Goal: Use online tool/utility: Utilize a website feature to perform a specific function

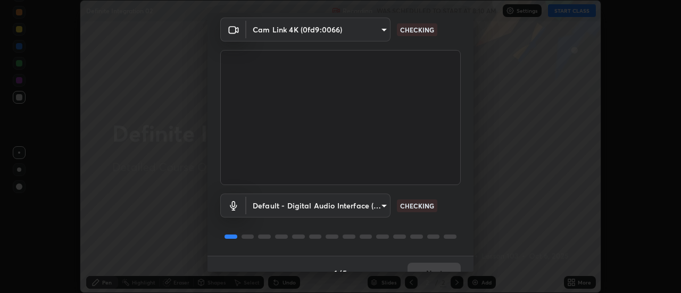
scroll to position [56, 0]
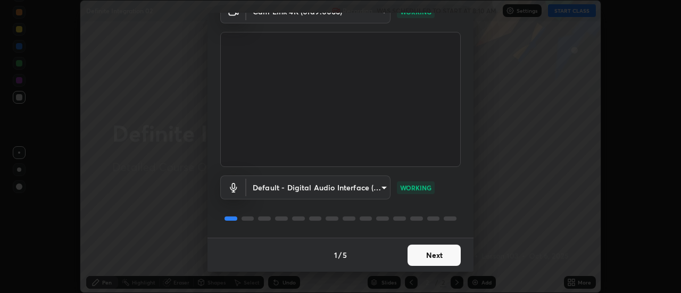
click at [433, 257] on button "Next" at bounding box center [434, 255] width 53 height 21
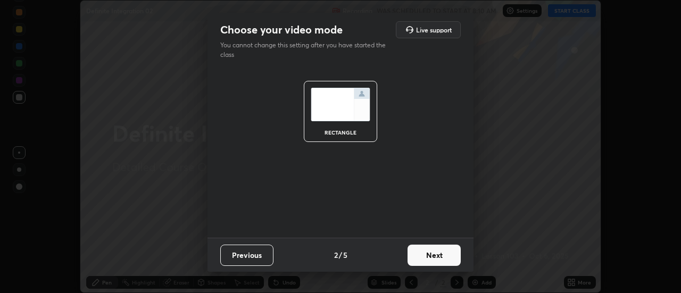
scroll to position [0, 0]
click at [437, 256] on button "Next" at bounding box center [434, 255] width 53 height 21
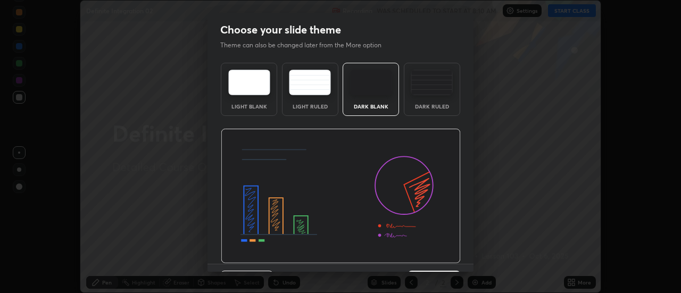
click at [441, 259] on img at bounding box center [341, 196] width 240 height 135
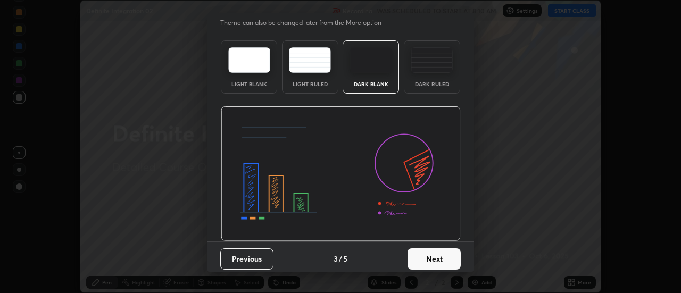
scroll to position [26, 0]
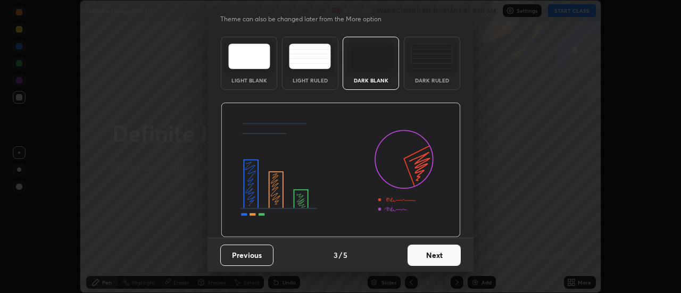
click at [448, 255] on button "Next" at bounding box center [434, 255] width 53 height 21
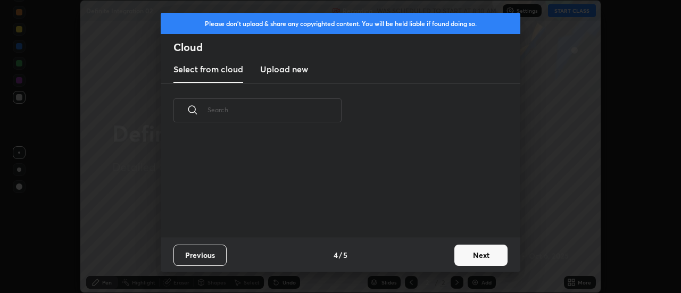
scroll to position [0, 0]
click at [465, 260] on button "Next" at bounding box center [481, 255] width 53 height 21
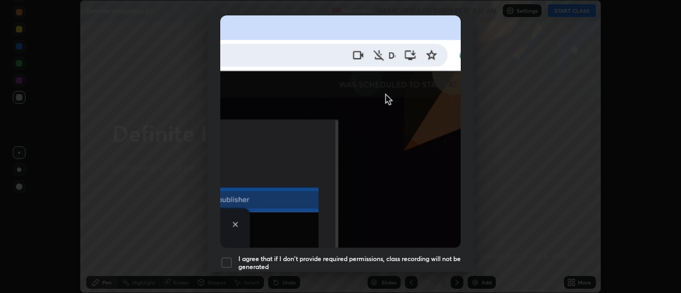
click at [400, 255] on h5 "I agree that if I don't provide required permissions, class recording will not …" at bounding box center [349, 263] width 222 height 17
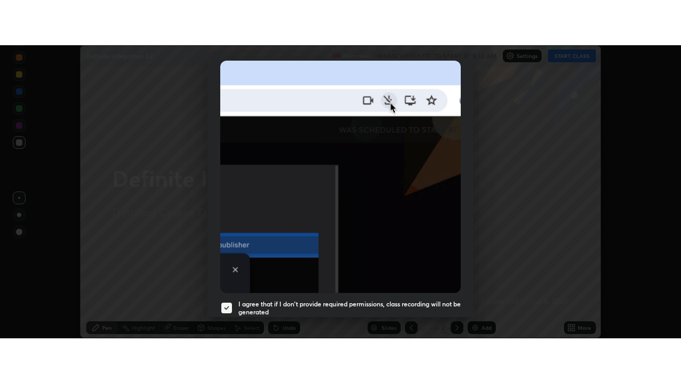
scroll to position [273, 0]
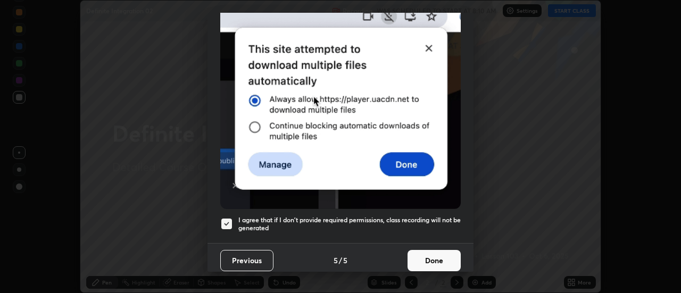
click at [420, 258] on button "Done" at bounding box center [434, 260] width 53 height 21
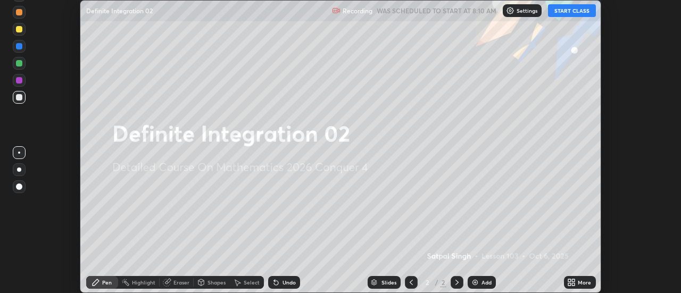
click at [558, 12] on button "START CLASS" at bounding box center [572, 10] width 48 height 13
click at [577, 284] on div "More" at bounding box center [580, 282] width 32 height 13
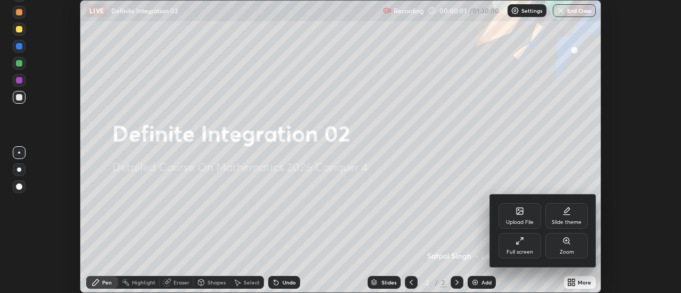
click at [527, 242] on div "Full screen" at bounding box center [520, 246] width 43 height 26
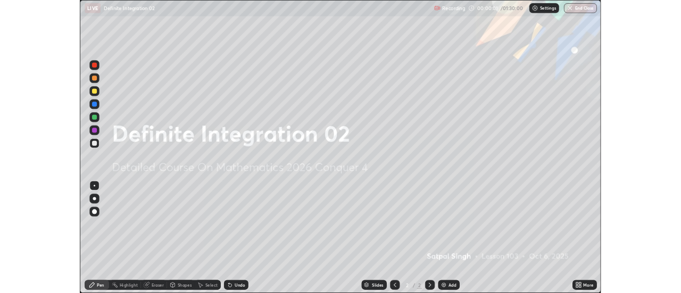
scroll to position [383, 681]
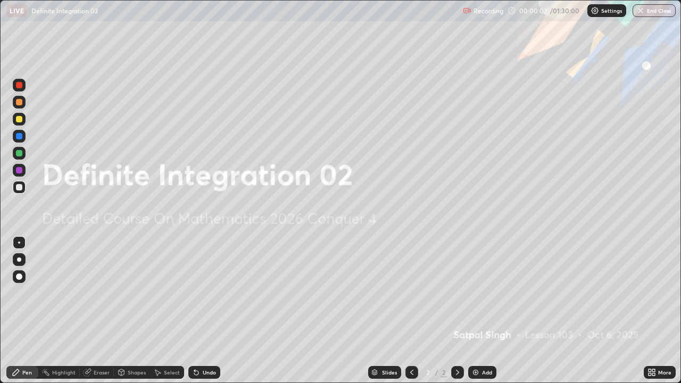
click at [482, 293] on div "Add" at bounding box center [487, 372] width 10 height 5
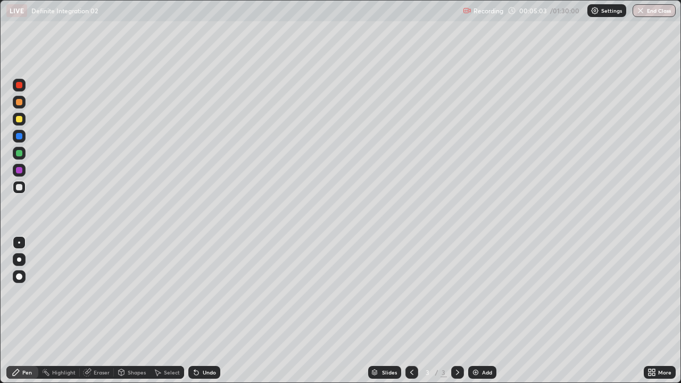
click at [212, 293] on div "Undo" at bounding box center [209, 372] width 13 height 5
click at [484, 293] on div "Add" at bounding box center [487, 372] width 10 height 5
click at [209, 293] on div "Undo" at bounding box center [209, 372] width 13 height 5
click at [200, 293] on div "Undo" at bounding box center [204, 372] width 32 height 13
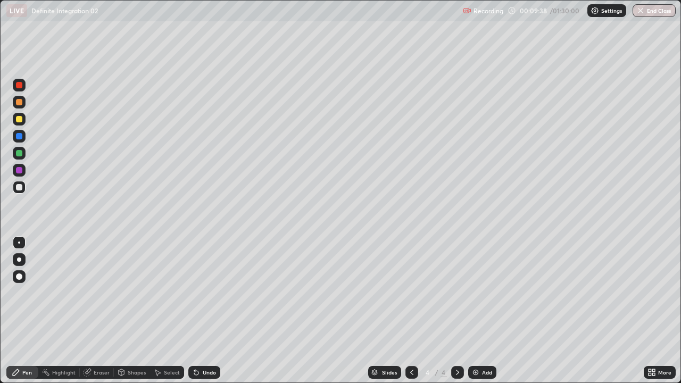
click at [202, 293] on div "Undo" at bounding box center [204, 372] width 32 height 13
click at [176, 293] on div "Select" at bounding box center [172, 372] width 16 height 5
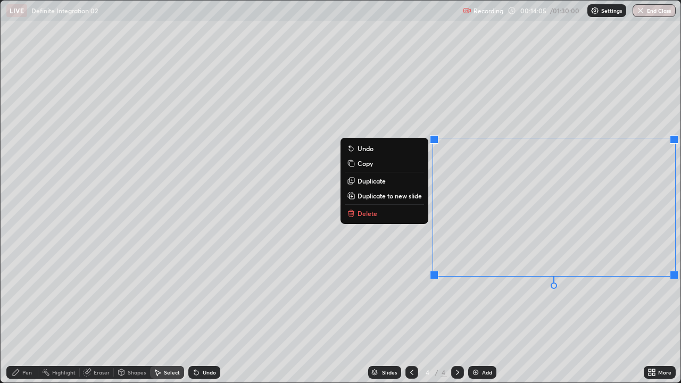
click at [369, 214] on p "Delete" at bounding box center [368, 213] width 20 height 9
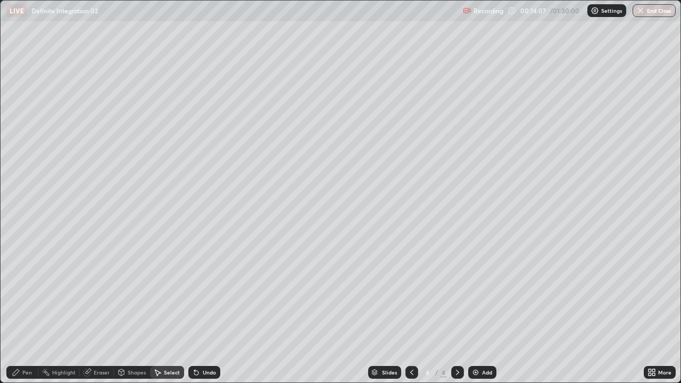
click at [292, 293] on div "0 ° Undo Copy Duplicate Duplicate to new slide Delete" at bounding box center [341, 192] width 680 height 382
click at [297, 293] on div "0 ° Undo Copy Duplicate Duplicate to new slide Delete" at bounding box center [341, 192] width 680 height 382
click at [36, 293] on div "Pen" at bounding box center [22, 372] width 32 height 13
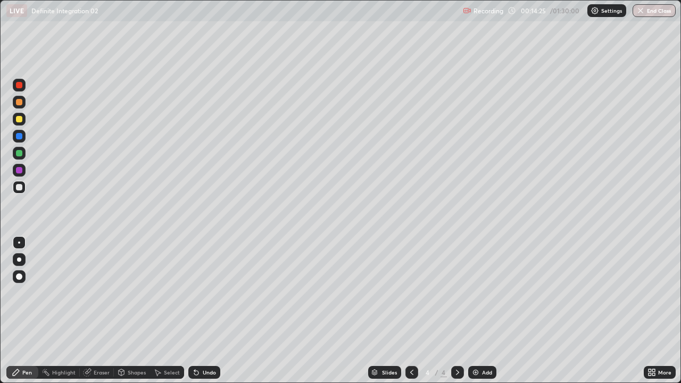
click at [209, 293] on div "Undo" at bounding box center [209, 372] width 13 height 5
click at [182, 293] on div "Select" at bounding box center [167, 372] width 34 height 13
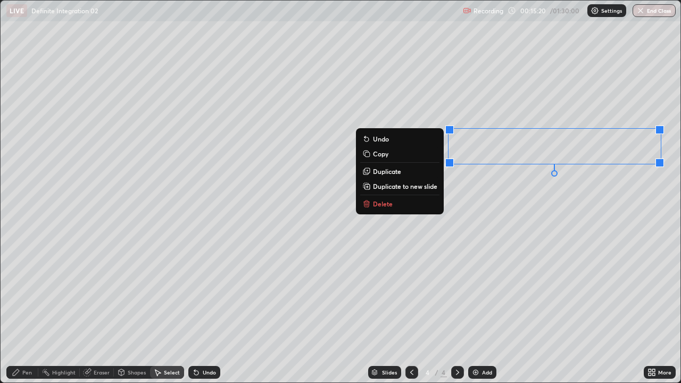
click at [376, 202] on p "Delete" at bounding box center [383, 204] width 20 height 9
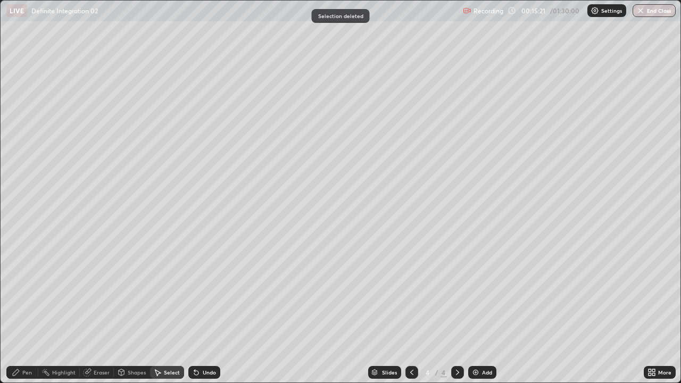
click at [29, 293] on div "Pen" at bounding box center [27, 372] width 10 height 5
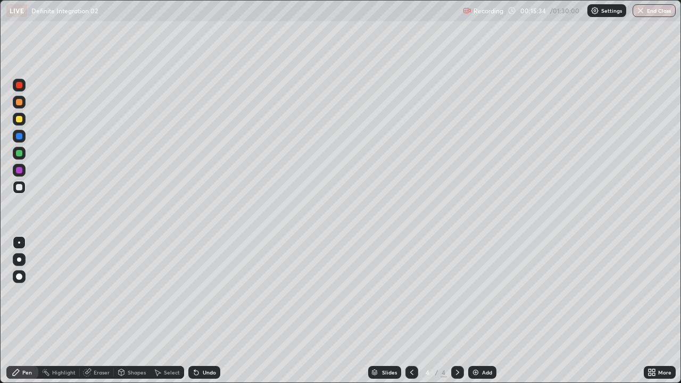
click at [169, 293] on div "Select" at bounding box center [172, 372] width 16 height 5
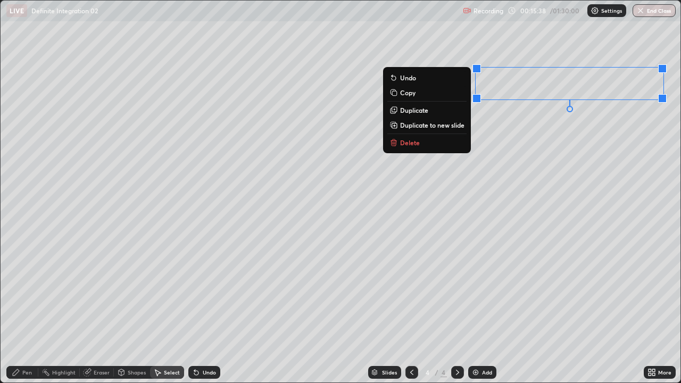
click at [423, 111] on p "Duplicate" at bounding box center [414, 110] width 28 height 9
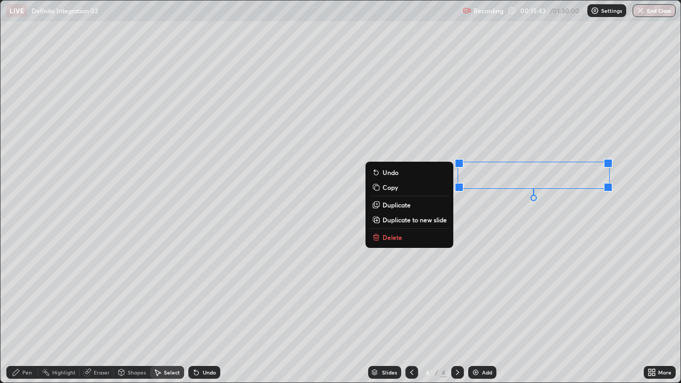
click at [32, 293] on div "Pen" at bounding box center [22, 372] width 32 height 13
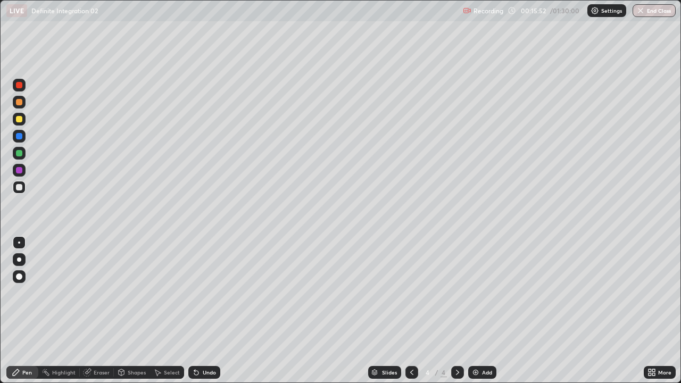
click at [211, 293] on div "Undo" at bounding box center [209, 372] width 13 height 5
click at [210, 293] on div "Undo" at bounding box center [209, 372] width 13 height 5
click at [211, 293] on div "Undo" at bounding box center [209, 372] width 13 height 5
click at [212, 293] on div "Undo" at bounding box center [209, 372] width 13 height 5
click at [213, 293] on div "Undo" at bounding box center [209, 372] width 13 height 5
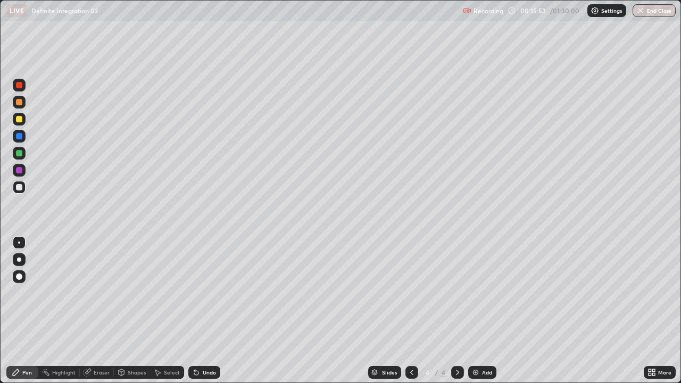
click at [213, 293] on div "Undo" at bounding box center [209, 372] width 13 height 5
click at [212, 293] on div "Undo" at bounding box center [209, 372] width 13 height 5
click at [211, 293] on div "Undo" at bounding box center [209, 372] width 13 height 5
click at [210, 293] on div "Undo" at bounding box center [209, 372] width 13 height 5
click at [482, 293] on div "Add" at bounding box center [487, 372] width 10 height 5
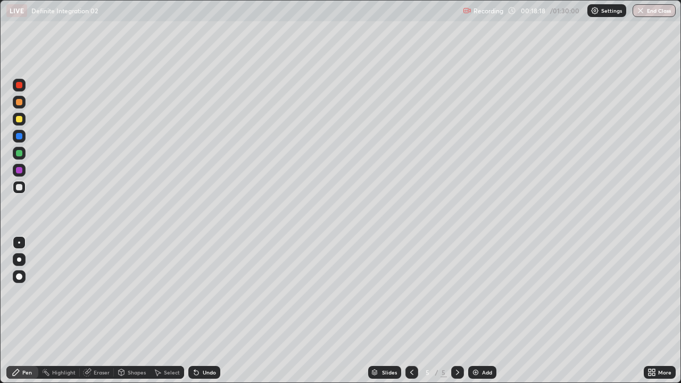
click at [195, 293] on icon at bounding box center [196, 373] width 4 height 4
click at [199, 293] on icon at bounding box center [196, 372] width 9 height 9
click at [198, 293] on icon at bounding box center [196, 372] width 9 height 9
click at [100, 293] on div "Eraser" at bounding box center [102, 372] width 16 height 5
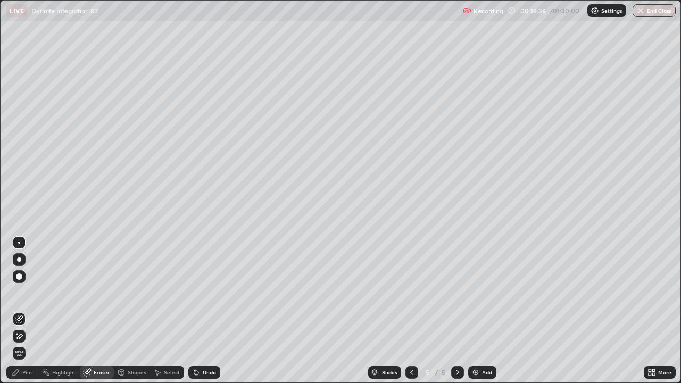
click at [24, 293] on div "Pen" at bounding box center [27, 372] width 10 height 5
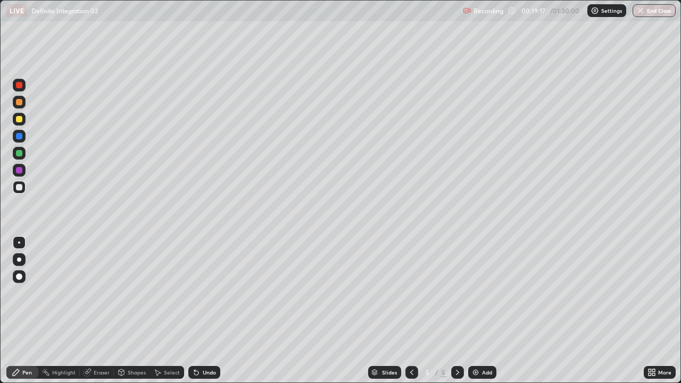
click at [194, 293] on icon at bounding box center [196, 373] width 4 height 4
click at [196, 293] on icon at bounding box center [196, 373] width 4 height 4
click at [473, 293] on img at bounding box center [476, 372] width 9 height 9
click at [210, 293] on div "Undo" at bounding box center [209, 372] width 13 height 5
click at [212, 293] on div "Undo" at bounding box center [209, 372] width 13 height 5
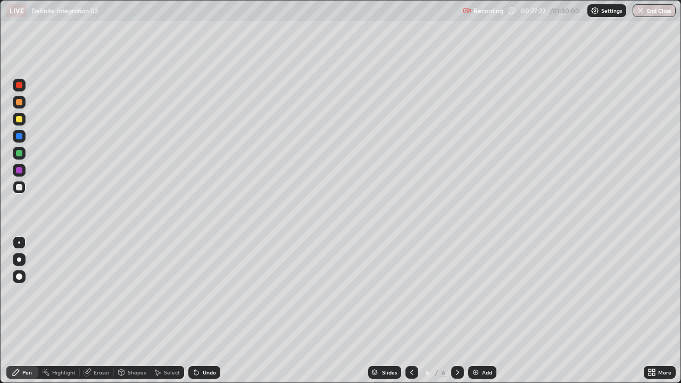
click at [210, 293] on div "Undo" at bounding box center [209, 372] width 13 height 5
click at [209, 293] on div "Undo" at bounding box center [209, 372] width 13 height 5
click at [208, 293] on div "Undo" at bounding box center [209, 372] width 13 height 5
click at [474, 293] on img at bounding box center [476, 372] width 9 height 9
click at [100, 293] on div "Eraser" at bounding box center [102, 372] width 16 height 5
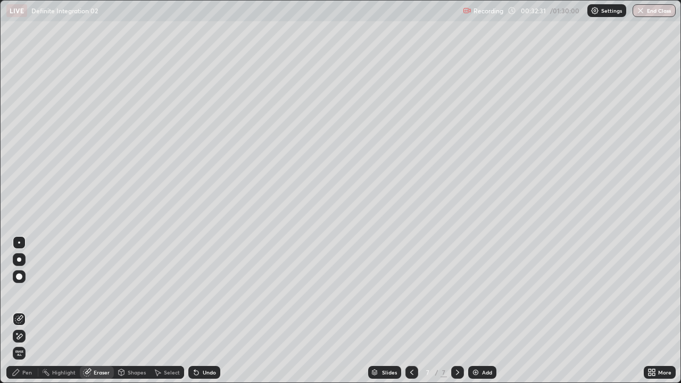
click at [100, 293] on div "Eraser" at bounding box center [102, 372] width 16 height 5
click at [26, 293] on div "Pen" at bounding box center [27, 372] width 10 height 5
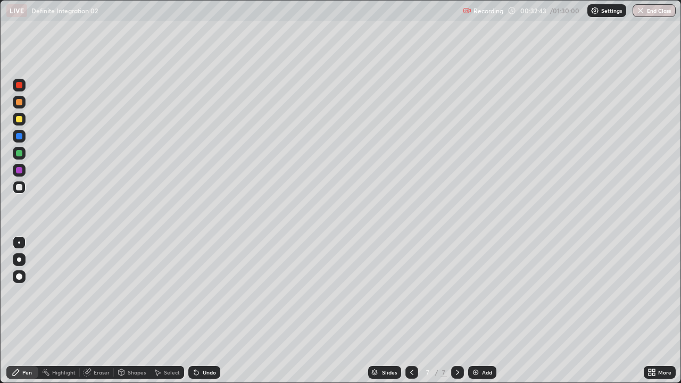
click at [164, 293] on div "Select" at bounding box center [167, 372] width 34 height 13
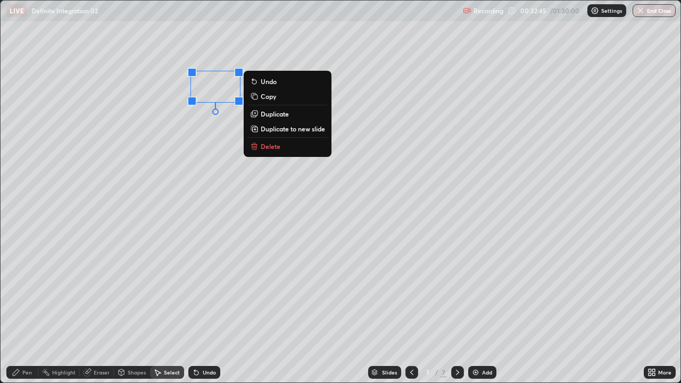
click at [267, 113] on p "Duplicate" at bounding box center [275, 114] width 28 height 9
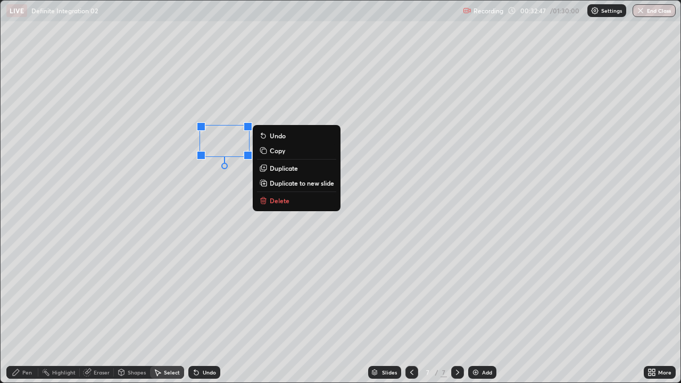
click at [274, 167] on p "Duplicate" at bounding box center [284, 168] width 28 height 9
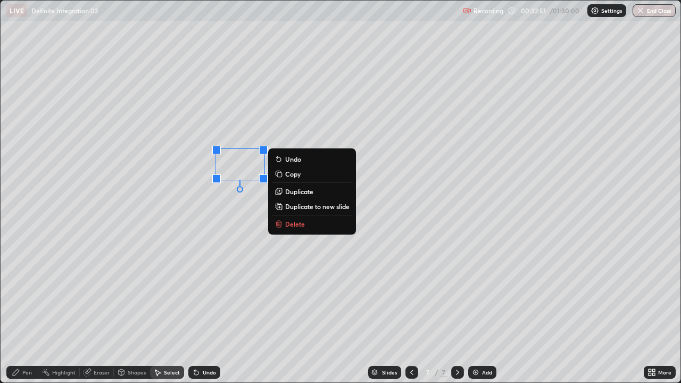
click at [291, 189] on p "Duplicate" at bounding box center [299, 191] width 28 height 9
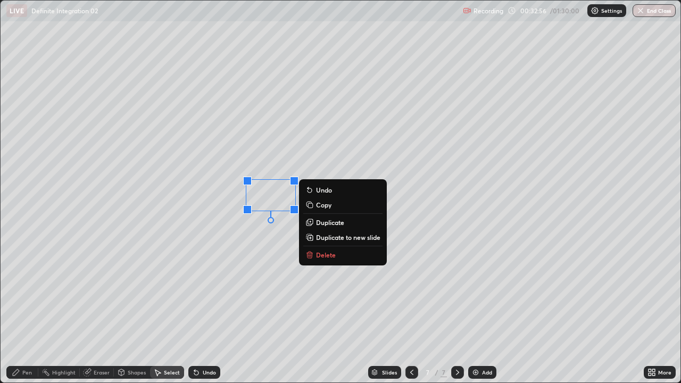
click at [286, 293] on div "0 ° Undo Copy Duplicate Duplicate to new slide Delete" at bounding box center [341, 192] width 680 height 382
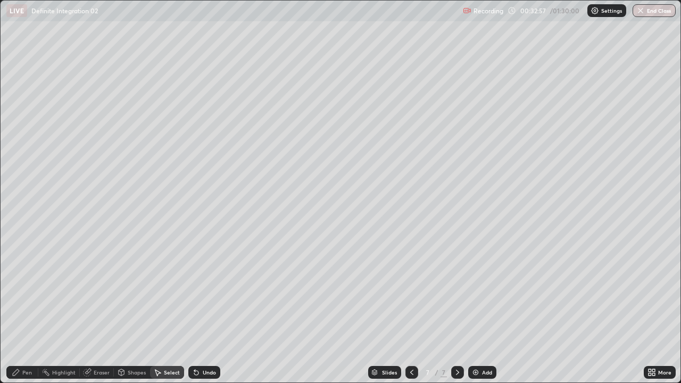
click at [28, 293] on div "Pen" at bounding box center [27, 372] width 10 height 5
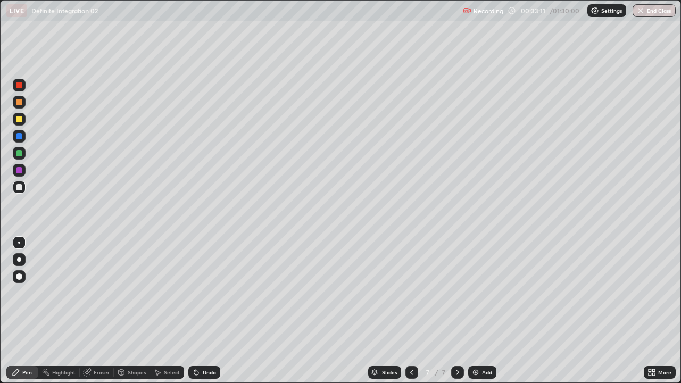
click at [649, 293] on icon at bounding box center [650, 374] width 3 height 3
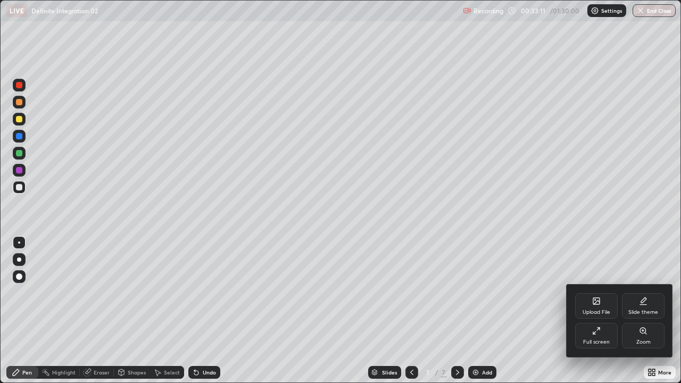
click at [593, 293] on div "Full screen" at bounding box center [596, 342] width 27 height 5
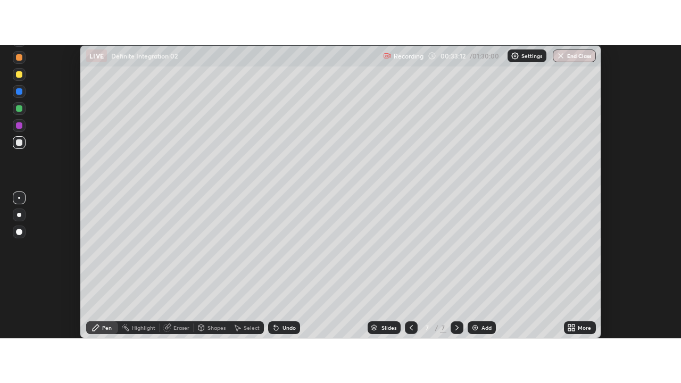
scroll to position [52935, 52547]
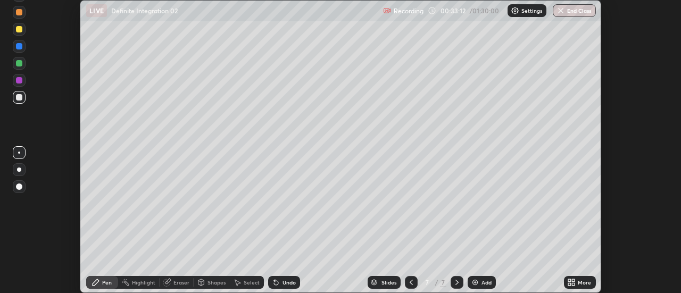
click at [571, 283] on icon at bounding box center [569, 284] width 3 height 3
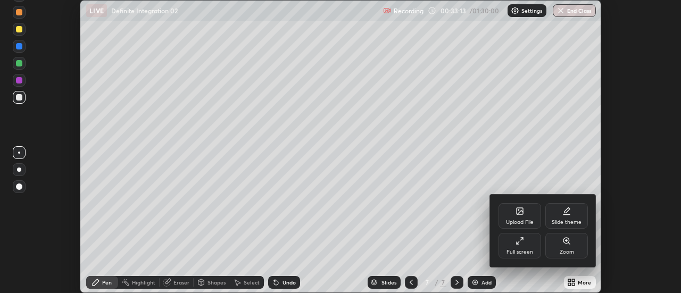
click at [515, 247] on div "Full screen" at bounding box center [520, 246] width 43 height 26
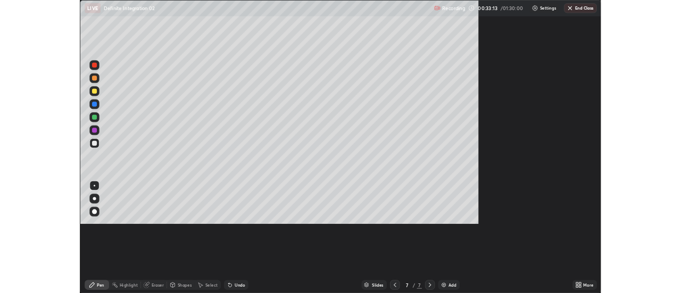
scroll to position [383, 681]
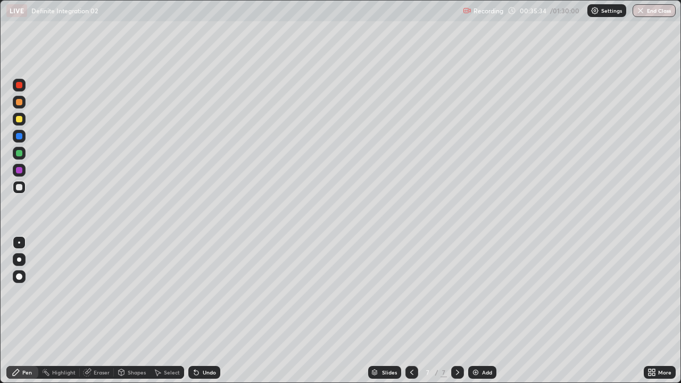
click at [652, 293] on icon at bounding box center [652, 372] width 9 height 9
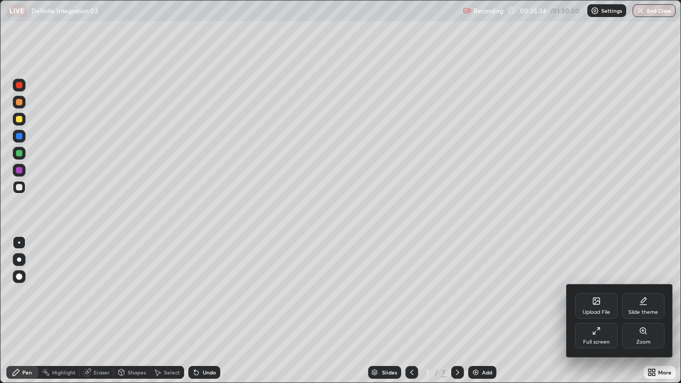
click at [600, 293] on icon at bounding box center [596, 331] width 9 height 9
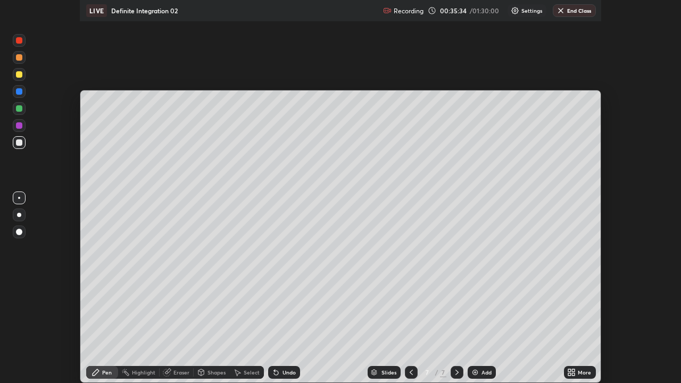
scroll to position [52935, 52547]
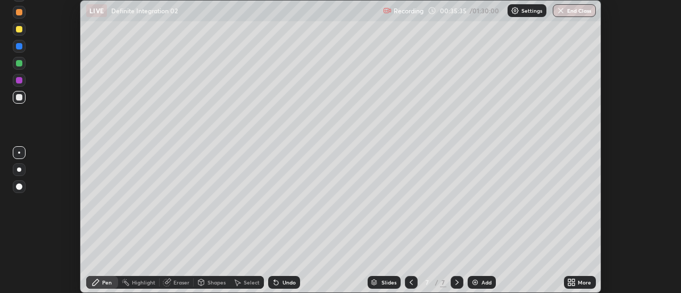
click at [589, 283] on div "More" at bounding box center [584, 282] width 13 height 5
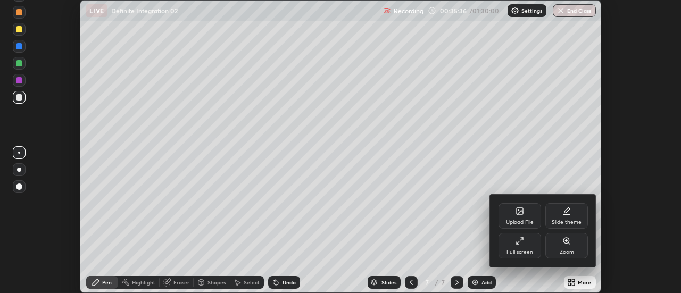
click at [534, 249] on div "Full screen" at bounding box center [520, 246] width 43 height 26
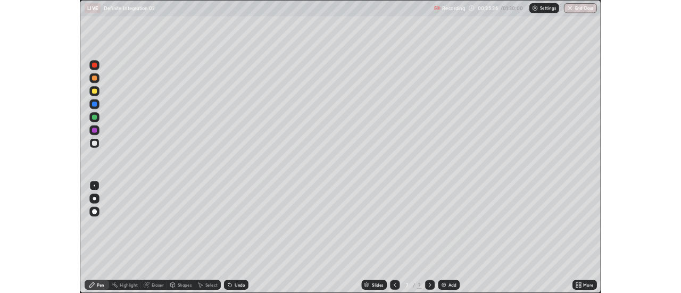
scroll to position [383, 681]
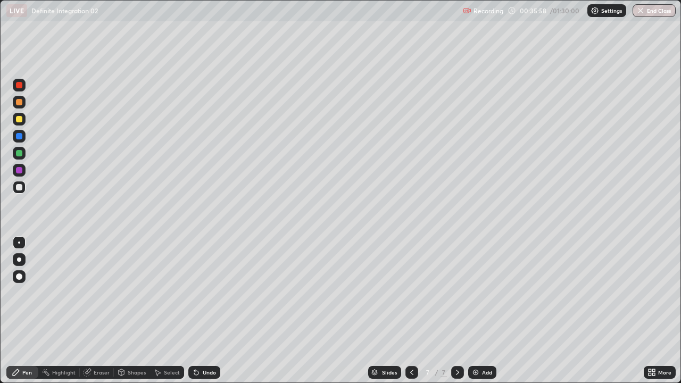
click at [217, 293] on div "Undo" at bounding box center [204, 372] width 32 height 13
click at [216, 293] on div "Undo" at bounding box center [204, 372] width 32 height 13
click at [215, 293] on div "Undo" at bounding box center [204, 372] width 32 height 13
click at [216, 293] on div "Undo" at bounding box center [204, 372] width 32 height 13
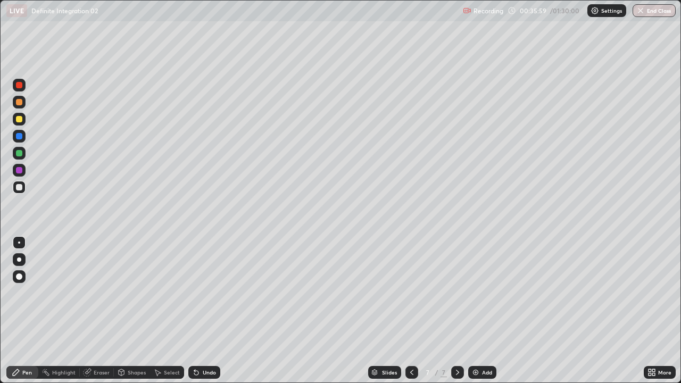
click at [216, 293] on div "Undo" at bounding box center [204, 372] width 32 height 13
click at [217, 293] on div "Undo" at bounding box center [204, 372] width 32 height 13
click at [658, 293] on div "More" at bounding box center [660, 372] width 32 height 13
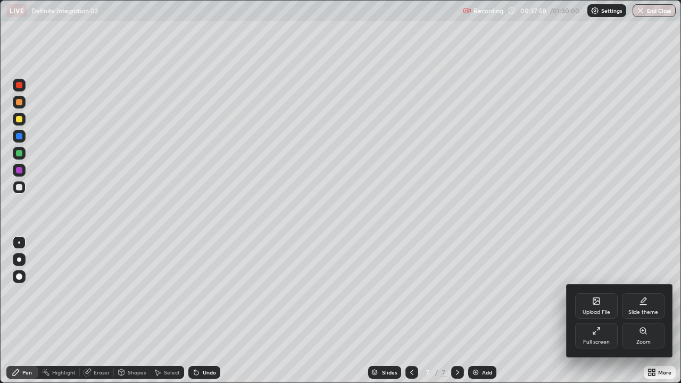
click at [619, 293] on div at bounding box center [340, 191] width 681 height 383
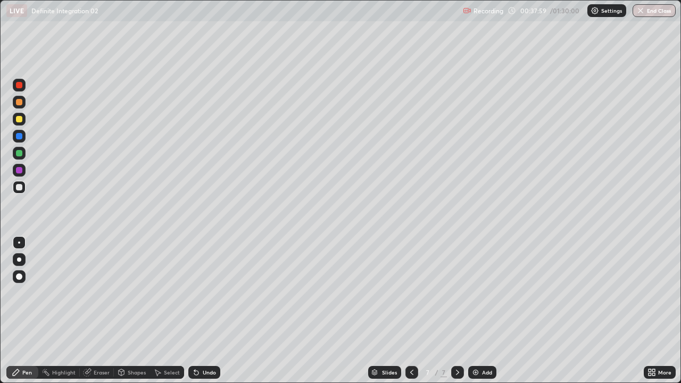
click at [484, 293] on div "Add" at bounding box center [487, 372] width 10 height 5
click at [659, 293] on div "More" at bounding box center [664, 372] width 13 height 5
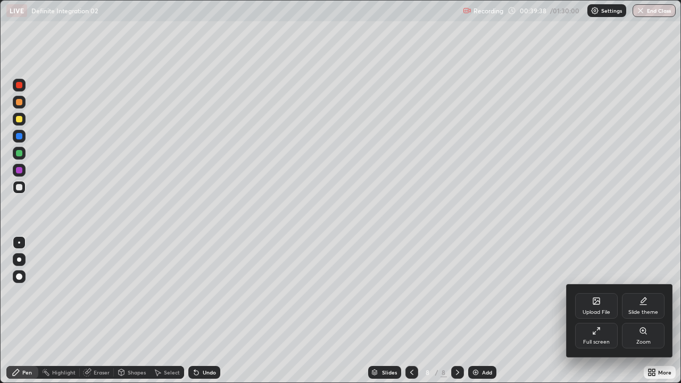
click at [609, 293] on div "Full screen" at bounding box center [596, 342] width 27 height 5
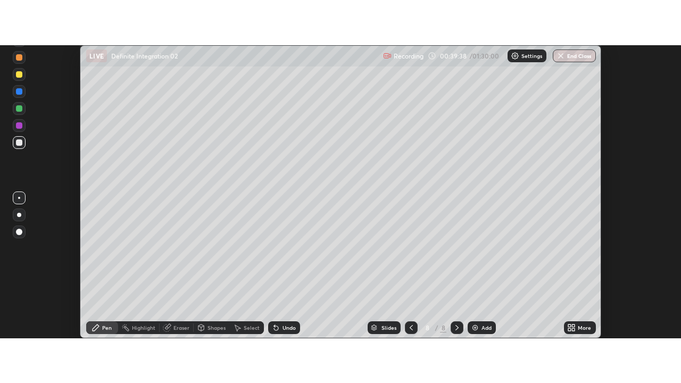
scroll to position [52935, 52547]
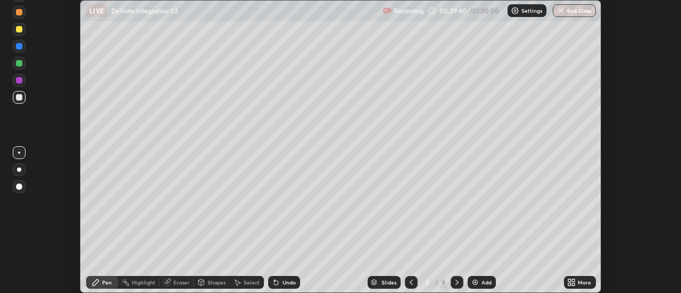
click at [570, 281] on icon at bounding box center [569, 280] width 3 height 3
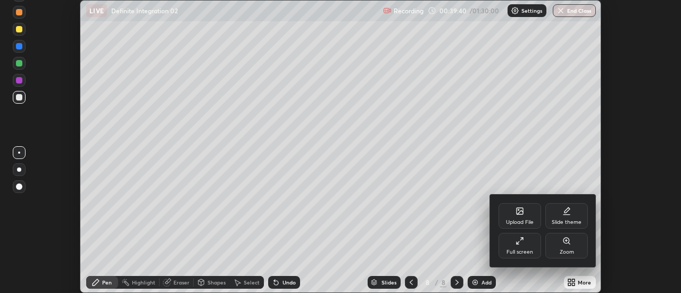
click at [517, 246] on div "Full screen" at bounding box center [520, 246] width 43 height 26
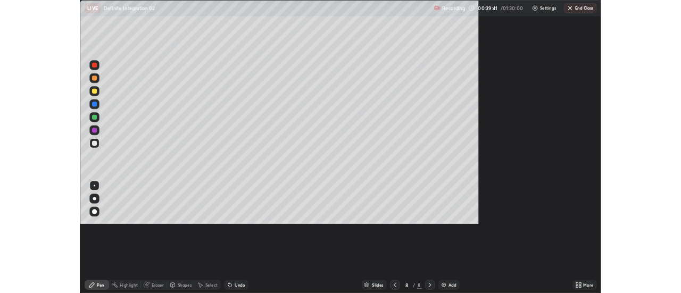
scroll to position [383, 681]
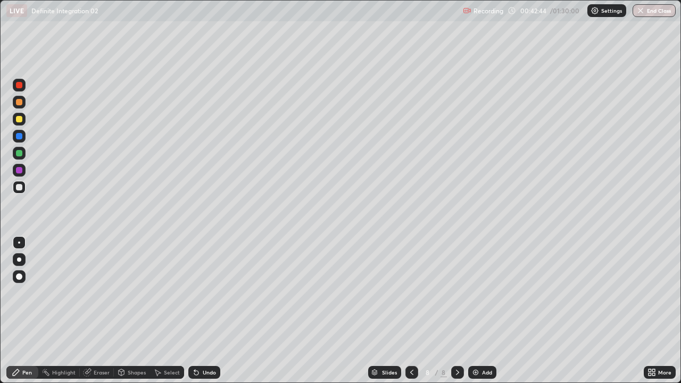
click at [477, 293] on img at bounding box center [476, 372] width 9 height 9
click at [167, 293] on div "Select" at bounding box center [172, 372] width 16 height 5
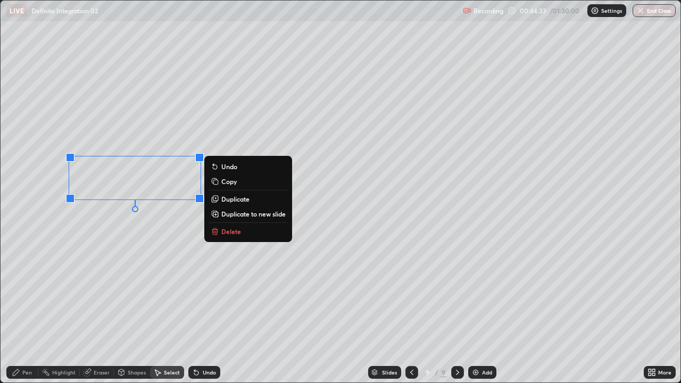
click at [220, 228] on button "Delete" at bounding box center [248, 231] width 79 height 13
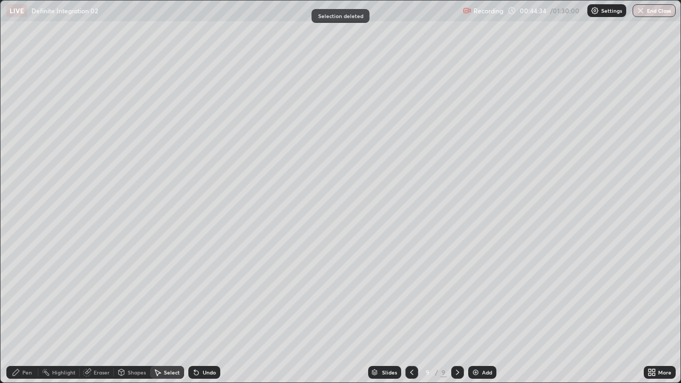
click at [27, 293] on div "Pen" at bounding box center [27, 372] width 10 height 5
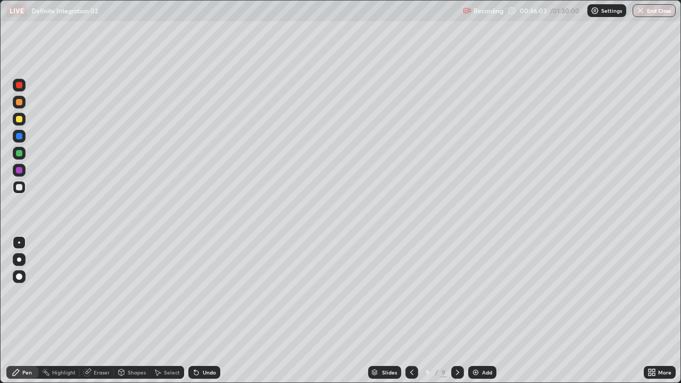
click at [195, 293] on icon at bounding box center [196, 373] width 4 height 4
click at [475, 293] on img at bounding box center [476, 372] width 9 height 9
click at [410, 293] on icon at bounding box center [411, 372] width 9 height 9
click at [172, 293] on div "Select" at bounding box center [172, 372] width 16 height 5
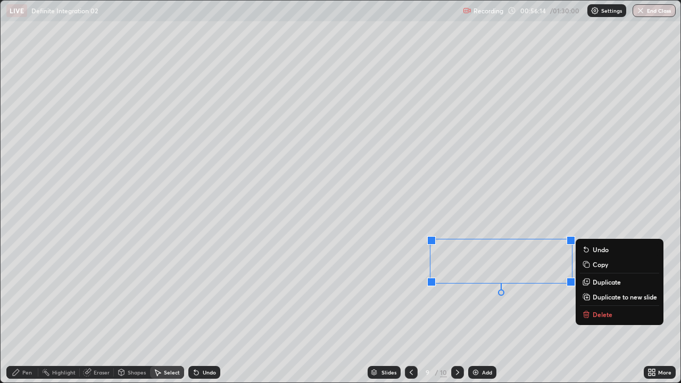
click at [589, 266] on rect at bounding box center [587, 265] width 5 height 5
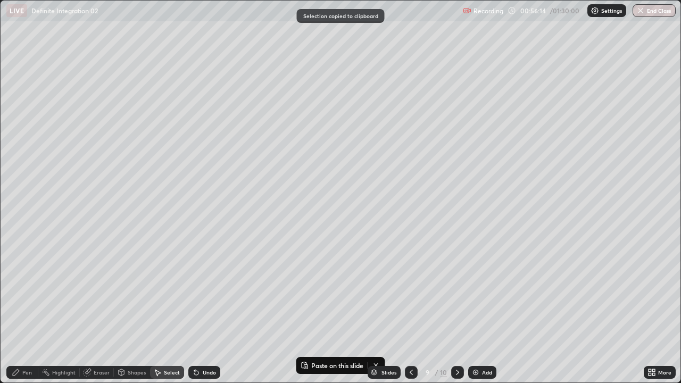
click at [458, 293] on icon at bounding box center [457, 372] width 3 height 5
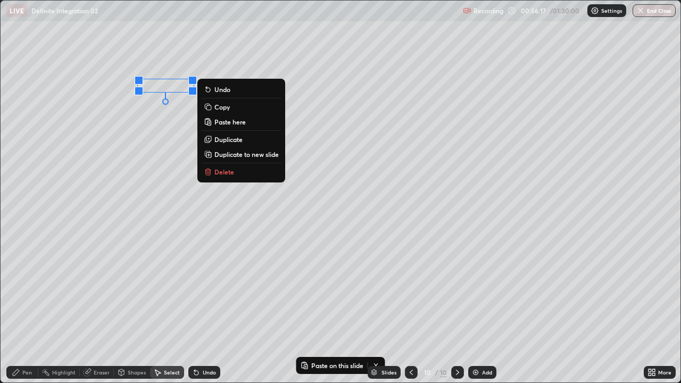
click at [233, 122] on p "Paste here" at bounding box center [230, 122] width 31 height 9
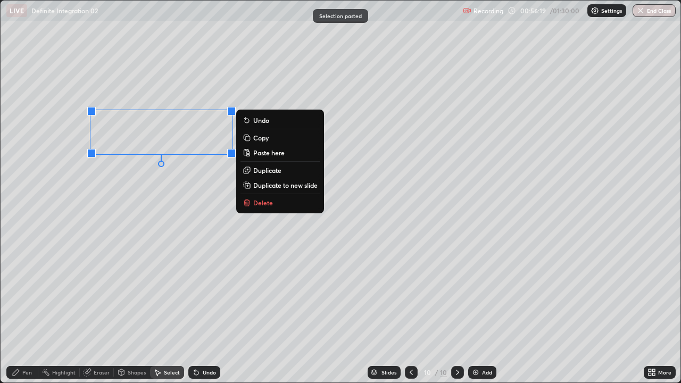
click at [188, 285] on div "0 ° Undo Copy Paste here Duplicate Duplicate to new slide Delete" at bounding box center [341, 192] width 680 height 382
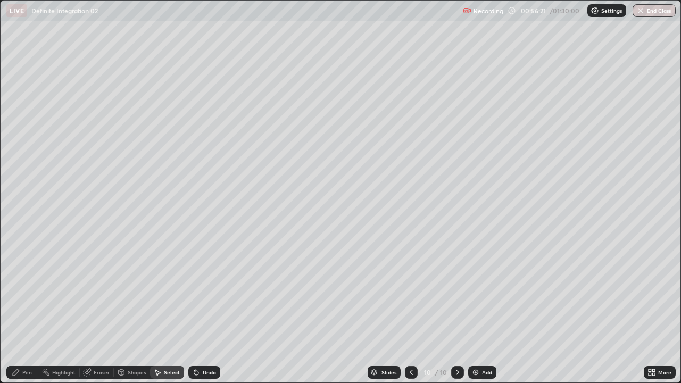
click at [651, 293] on icon at bounding box center [650, 374] width 3 height 3
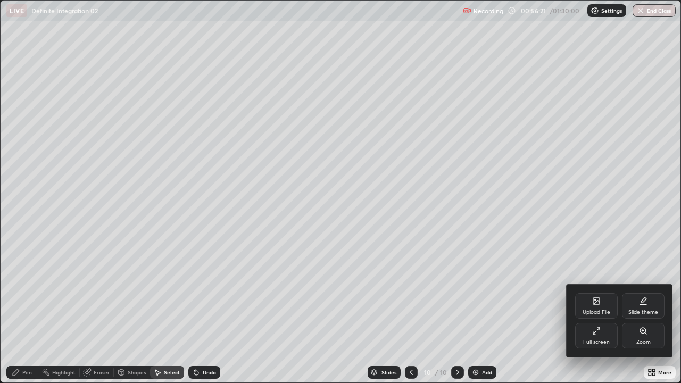
click at [598, 293] on div "Full screen" at bounding box center [596, 342] width 27 height 5
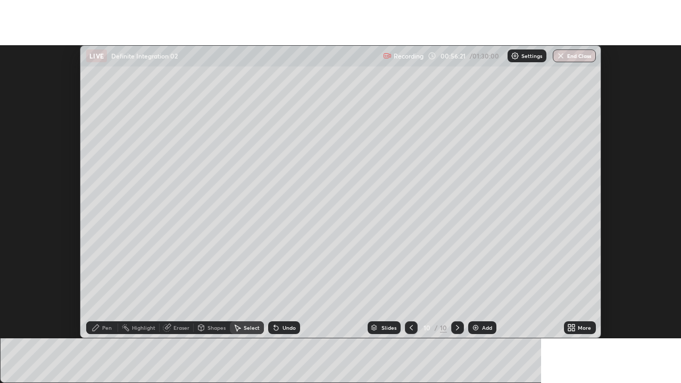
scroll to position [52935, 52547]
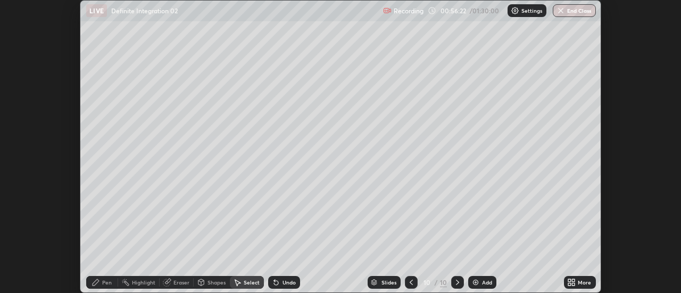
click at [583, 281] on div "More" at bounding box center [584, 282] width 13 height 5
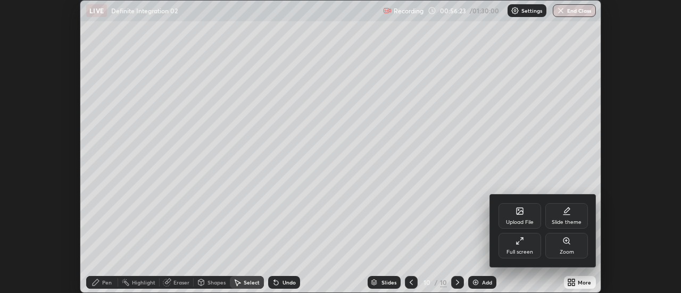
click at [531, 250] on div "Full screen" at bounding box center [520, 252] width 27 height 5
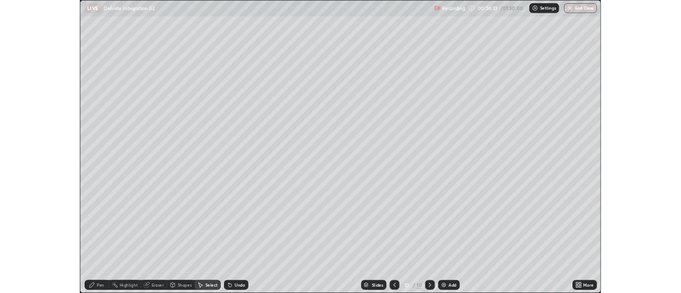
scroll to position [383, 681]
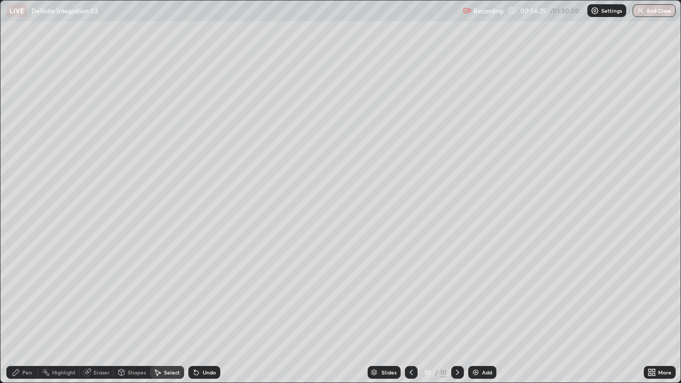
click at [27, 293] on div "Pen" at bounding box center [27, 372] width 10 height 5
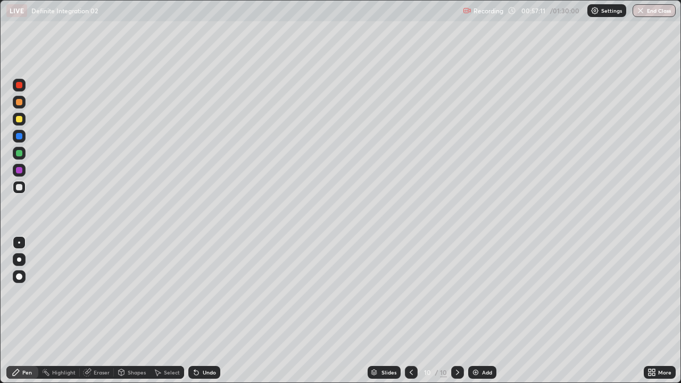
click at [194, 293] on icon at bounding box center [196, 373] width 4 height 4
click at [100, 293] on div "Eraser" at bounding box center [102, 372] width 16 height 5
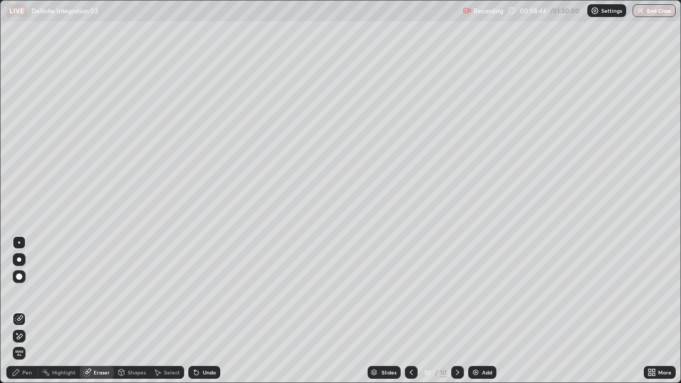
click at [27, 293] on div "Pen" at bounding box center [27, 372] width 10 height 5
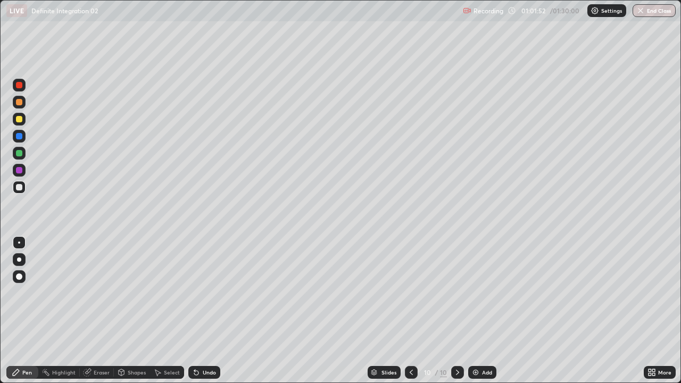
click at [178, 293] on div "Select" at bounding box center [172, 372] width 16 height 5
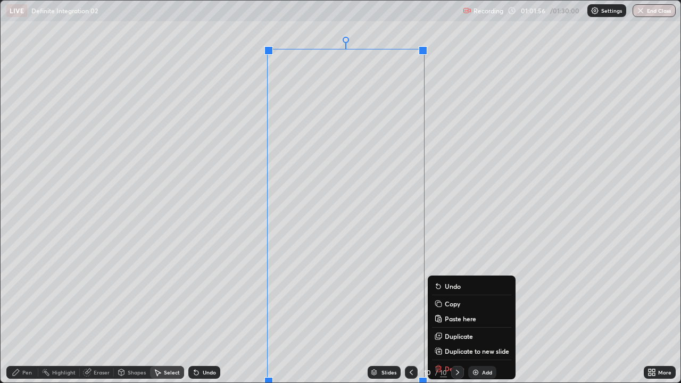
click at [459, 293] on button "Duplicate to new slide" at bounding box center [471, 351] width 79 height 13
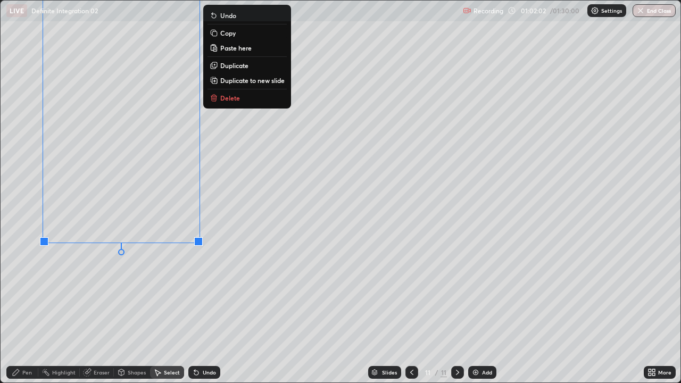
click at [97, 293] on div "Eraser" at bounding box center [102, 372] width 16 height 5
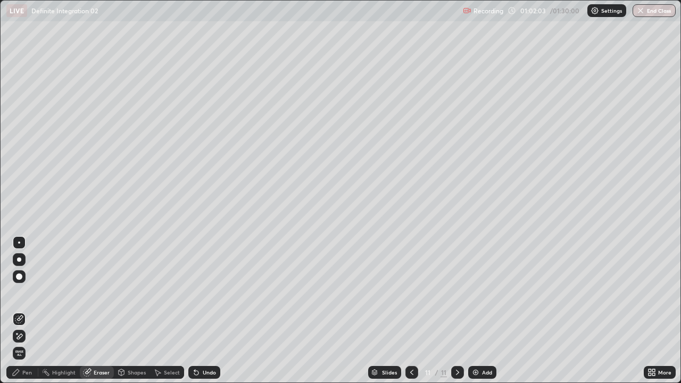
click at [18, 293] on icon at bounding box center [20, 336] width 6 height 5
click at [31, 293] on div "Pen" at bounding box center [27, 372] width 10 height 5
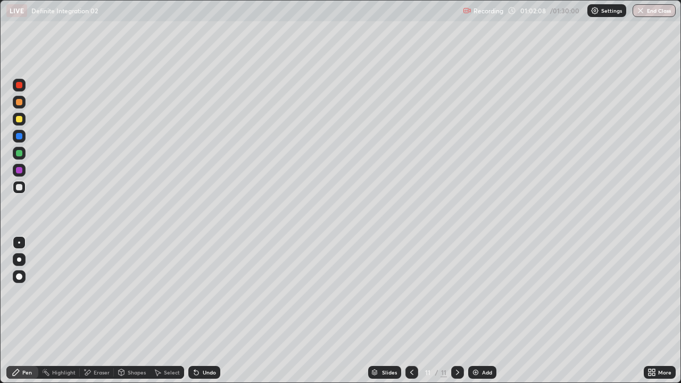
click at [653, 293] on icon at bounding box center [654, 374] width 3 height 3
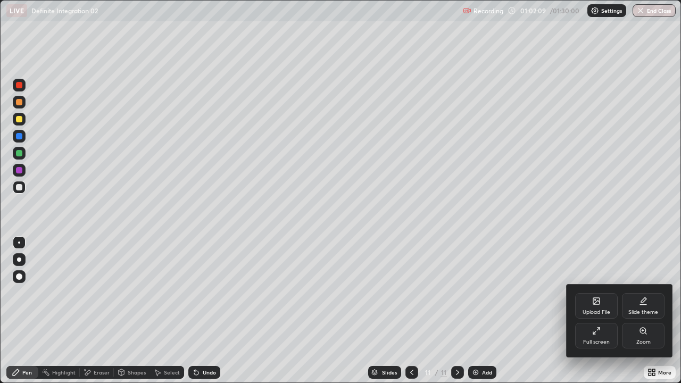
click at [596, 293] on div "Full screen" at bounding box center [596, 342] width 27 height 5
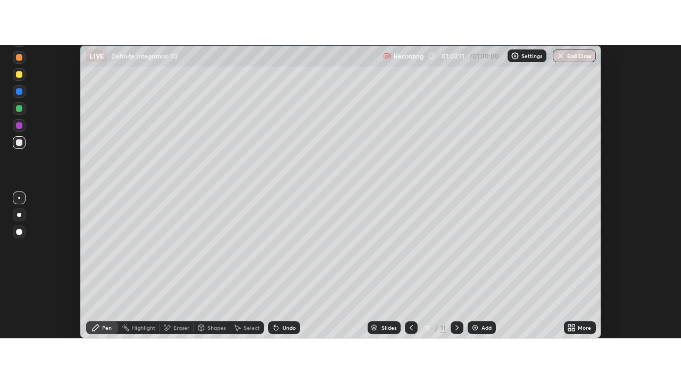
scroll to position [52935, 52547]
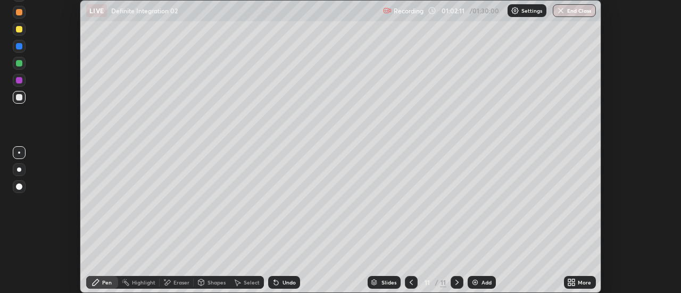
click at [584, 282] on div "More" at bounding box center [584, 282] width 13 height 5
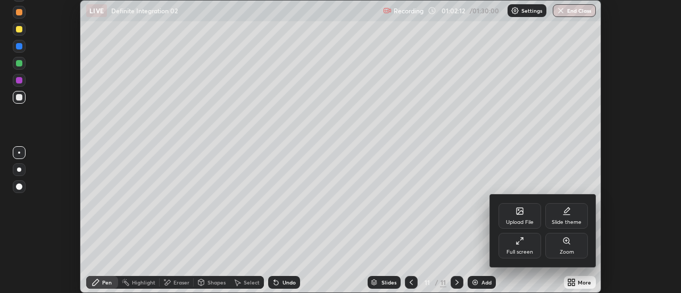
click at [526, 250] on div "Full screen" at bounding box center [520, 252] width 27 height 5
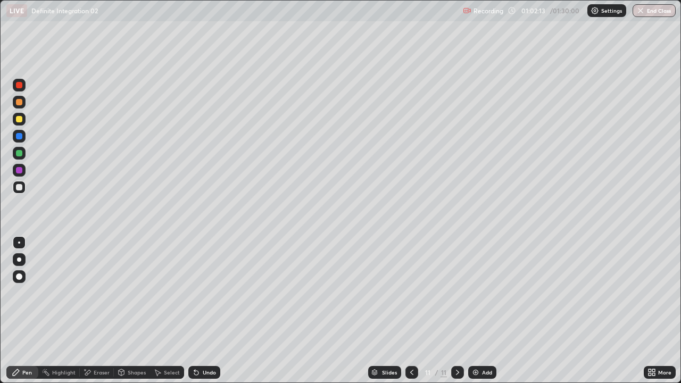
scroll to position [383, 681]
click at [17, 122] on div at bounding box center [19, 119] width 6 height 6
click at [19, 192] on div at bounding box center [19, 187] width 13 height 13
click at [105, 293] on div "Eraser" at bounding box center [102, 372] width 16 height 5
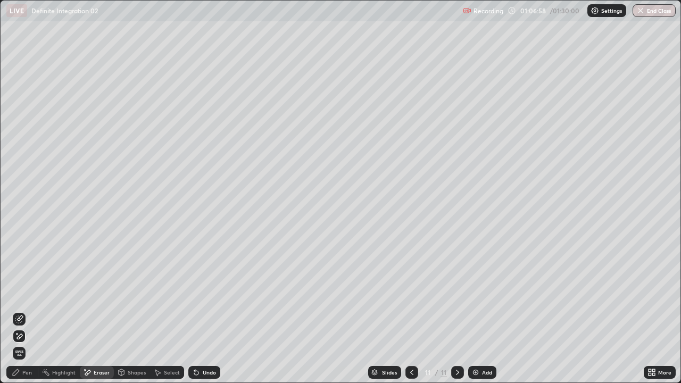
click at [27, 293] on div "Pen" at bounding box center [27, 372] width 10 height 5
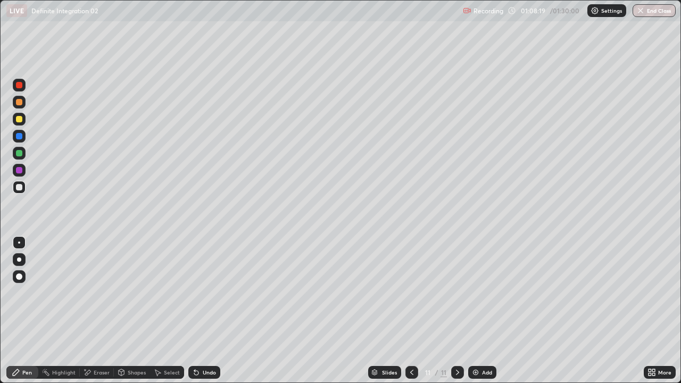
click at [102, 293] on div "Eraser" at bounding box center [102, 372] width 16 height 5
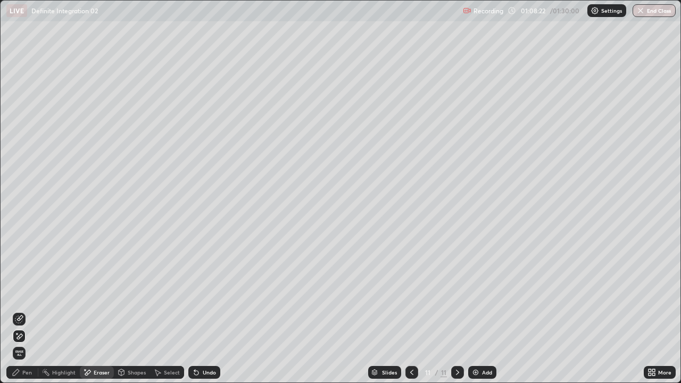
click at [28, 293] on div "Pen" at bounding box center [22, 372] width 32 height 13
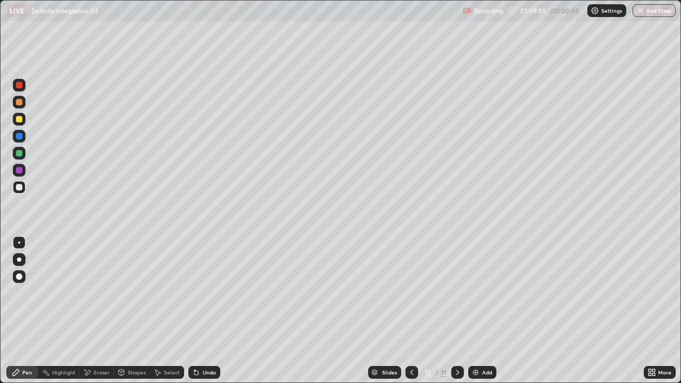
click at [212, 293] on div "Undo" at bounding box center [209, 372] width 13 height 5
click at [109, 293] on div "Eraser" at bounding box center [97, 372] width 34 height 13
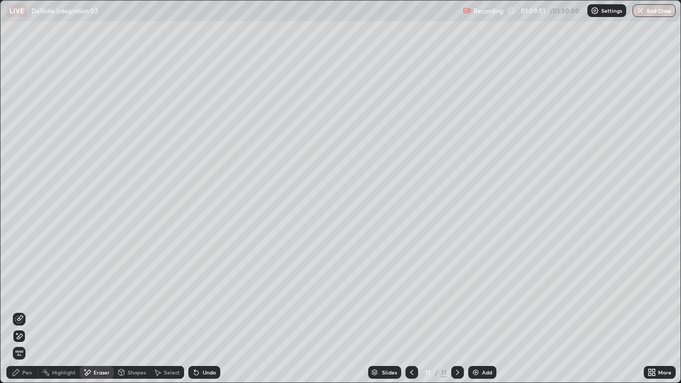
click at [35, 293] on div "Pen" at bounding box center [22, 372] width 32 height 13
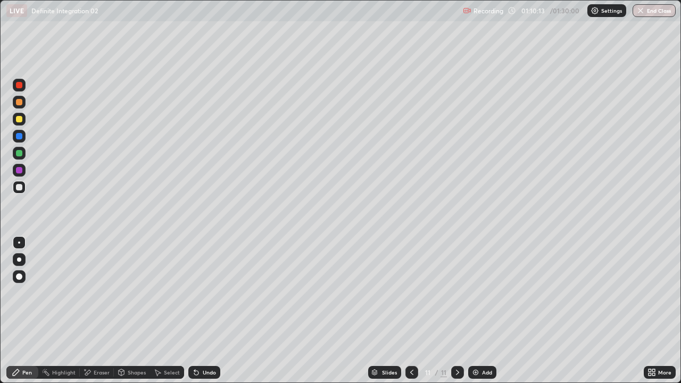
click at [174, 293] on div "Select" at bounding box center [172, 372] width 16 height 5
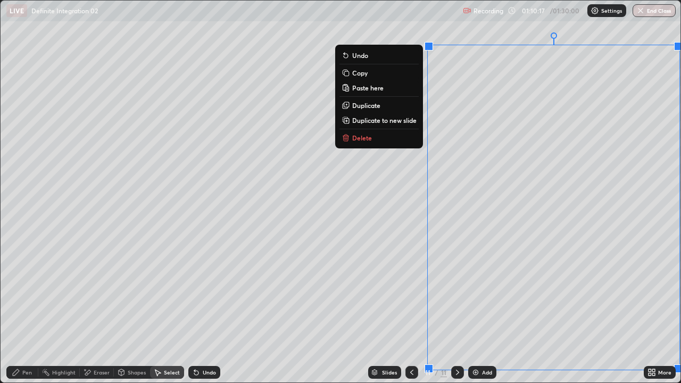
click at [397, 119] on p "Duplicate to new slide" at bounding box center [384, 120] width 64 height 9
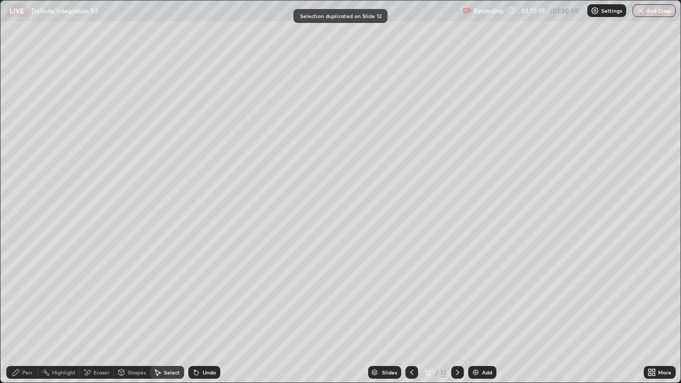
click at [30, 293] on div "Pen" at bounding box center [27, 372] width 10 height 5
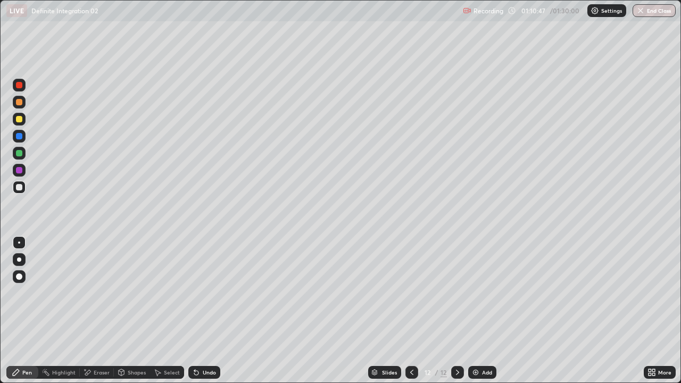
click at [102, 293] on div "Eraser" at bounding box center [102, 372] width 16 height 5
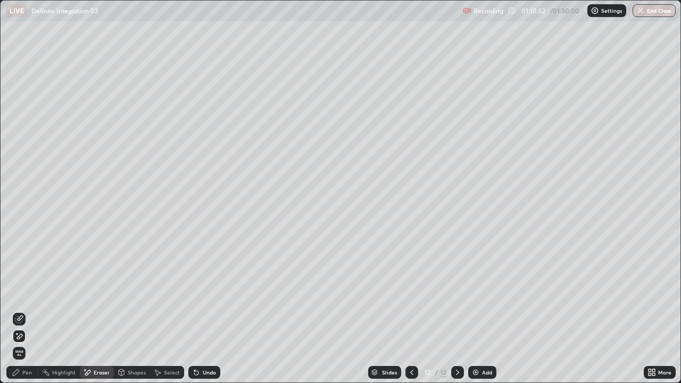
click at [28, 293] on div "Pen" at bounding box center [27, 372] width 10 height 5
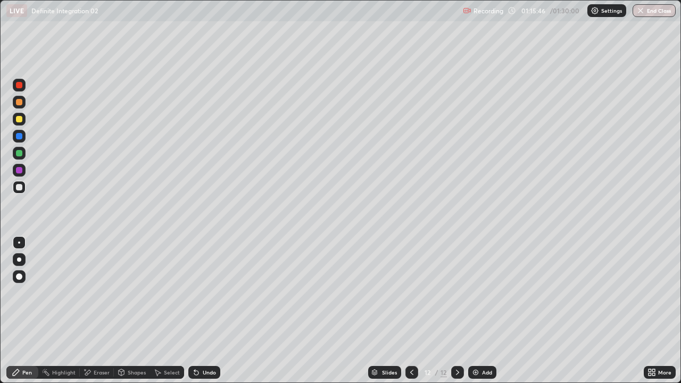
click at [90, 293] on icon at bounding box center [87, 372] width 9 height 9
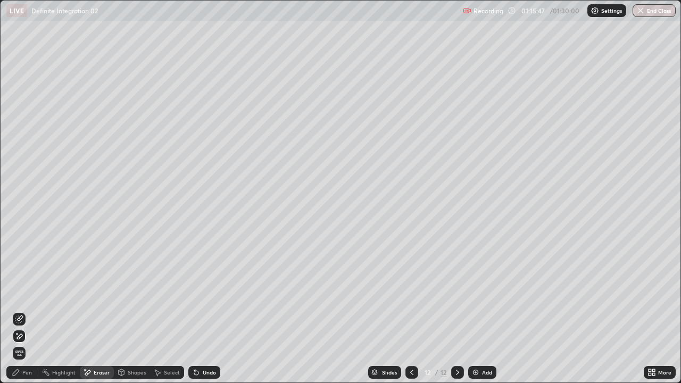
click at [26, 293] on div "Pen" at bounding box center [27, 372] width 10 height 5
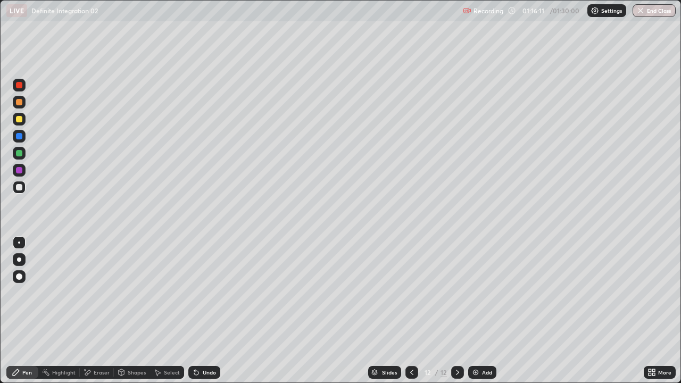
click at [104, 293] on div "Eraser" at bounding box center [102, 372] width 16 height 5
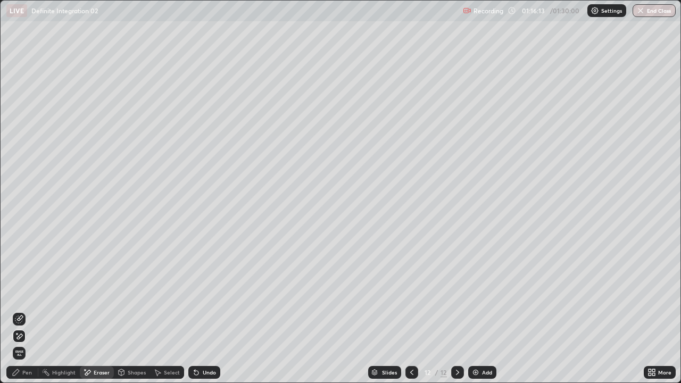
click at [29, 293] on div "Pen" at bounding box center [22, 372] width 32 height 13
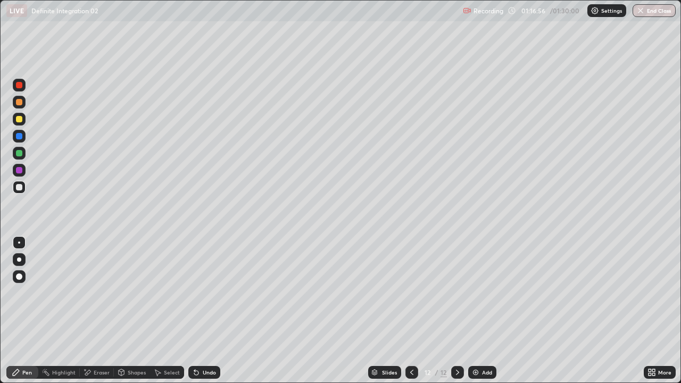
click at [174, 293] on div "Select" at bounding box center [172, 372] width 16 height 5
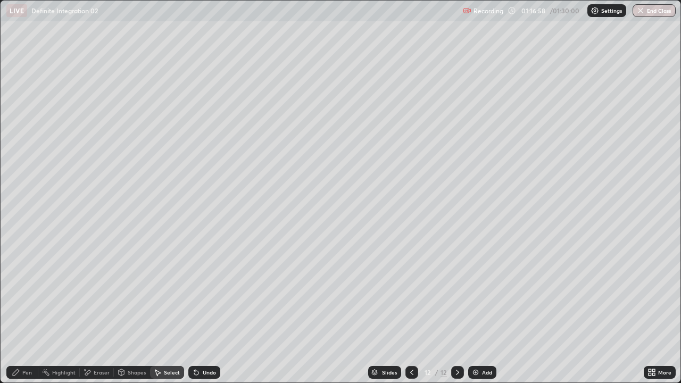
click at [412, 293] on icon at bounding box center [412, 372] width 9 height 9
click at [457, 293] on icon at bounding box center [458, 372] width 9 height 9
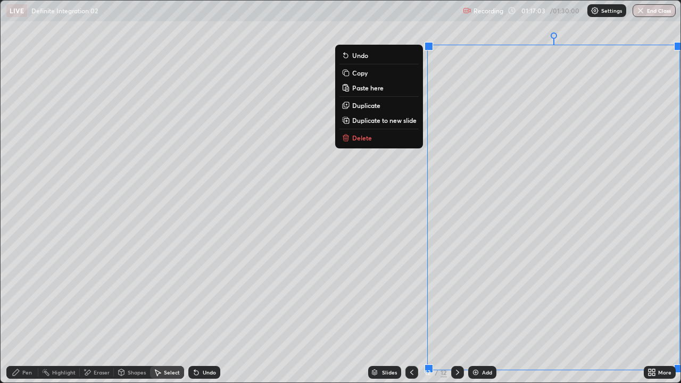
click at [359, 139] on p "Delete" at bounding box center [362, 138] width 20 height 9
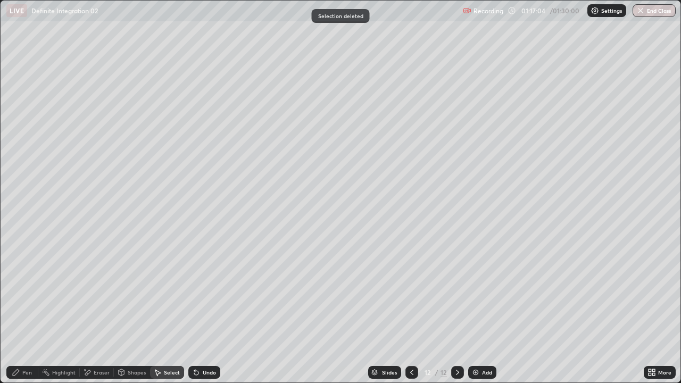
click at [28, 293] on div "Pen" at bounding box center [27, 372] width 10 height 5
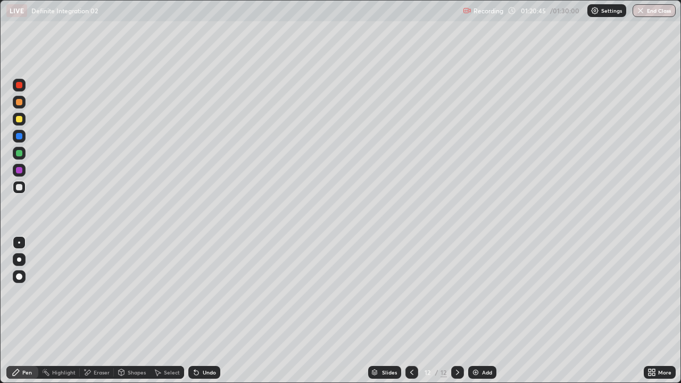
click at [370, 293] on div "Slides" at bounding box center [384, 372] width 33 height 13
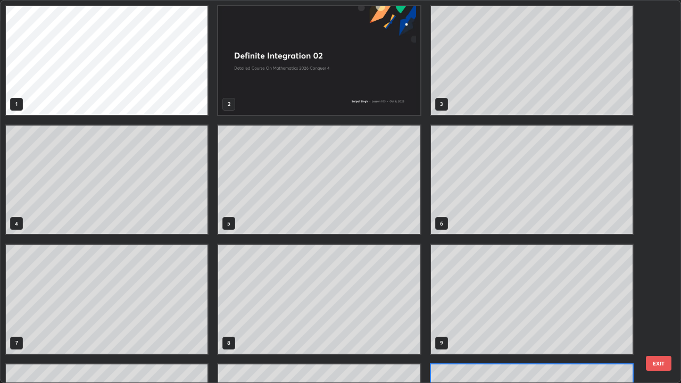
scroll to position [379, 675]
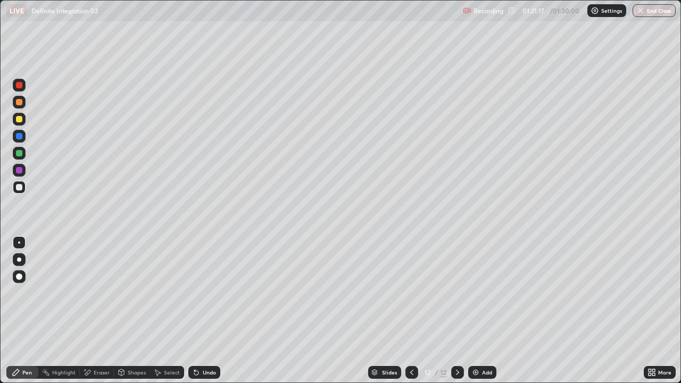
click at [101, 293] on div "Eraser" at bounding box center [102, 372] width 16 height 5
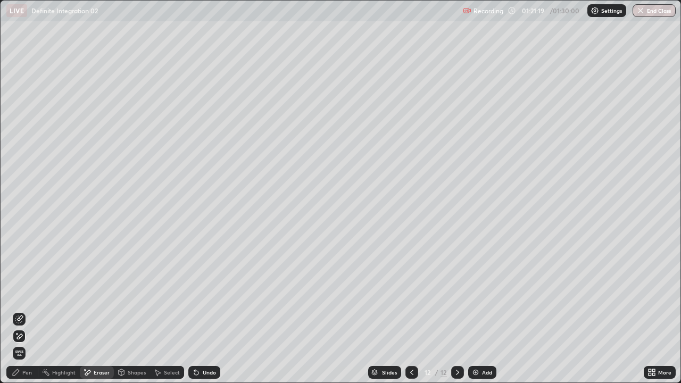
click at [23, 293] on div "Pen" at bounding box center [27, 372] width 10 height 5
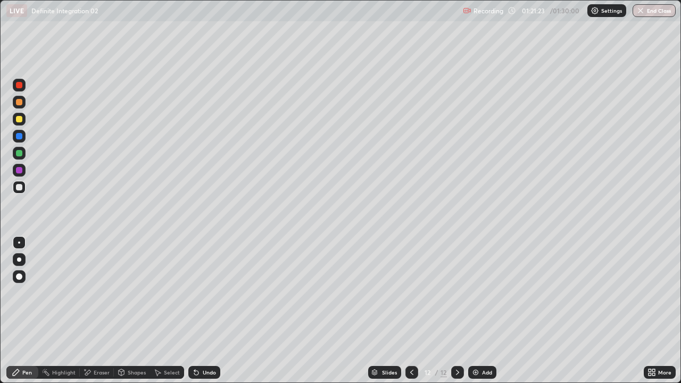
click at [198, 293] on icon at bounding box center [196, 372] width 9 height 9
click at [104, 293] on div "Eraser" at bounding box center [102, 372] width 16 height 5
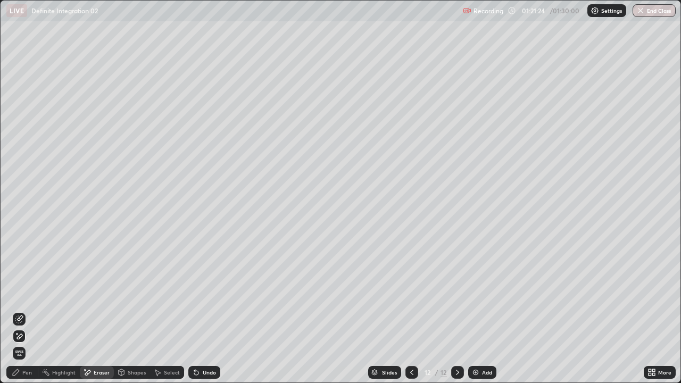
click at [101, 293] on div "Eraser" at bounding box center [102, 372] width 16 height 5
click at [20, 293] on icon at bounding box center [16, 372] width 9 height 9
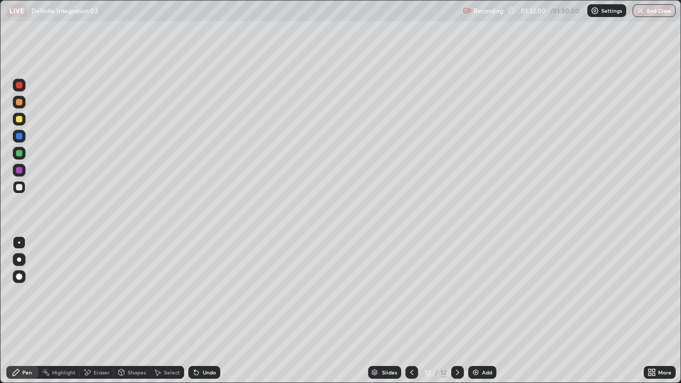
click at [168, 293] on div "Select" at bounding box center [172, 372] width 16 height 5
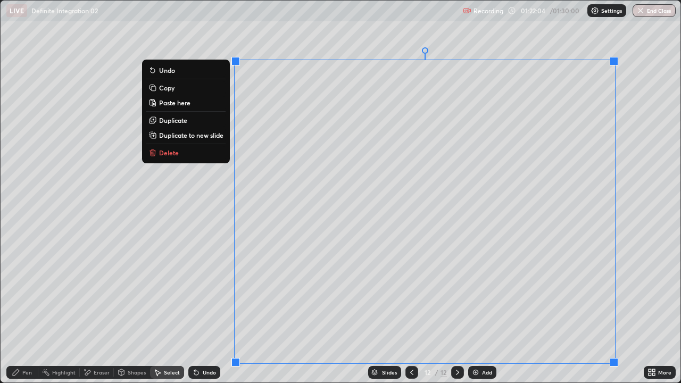
click at [201, 136] on p "Duplicate to new slide" at bounding box center [191, 135] width 64 height 9
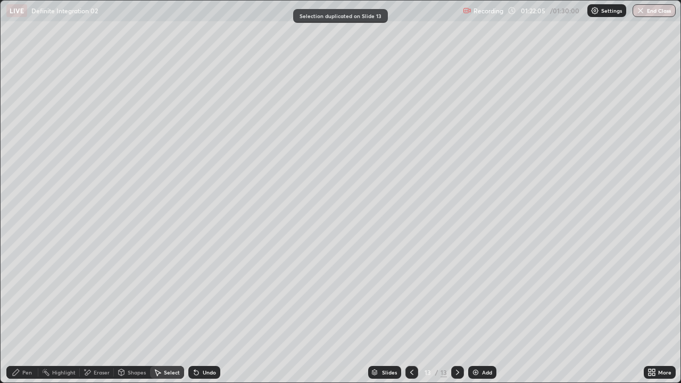
click at [21, 293] on div "Pen" at bounding box center [22, 372] width 32 height 13
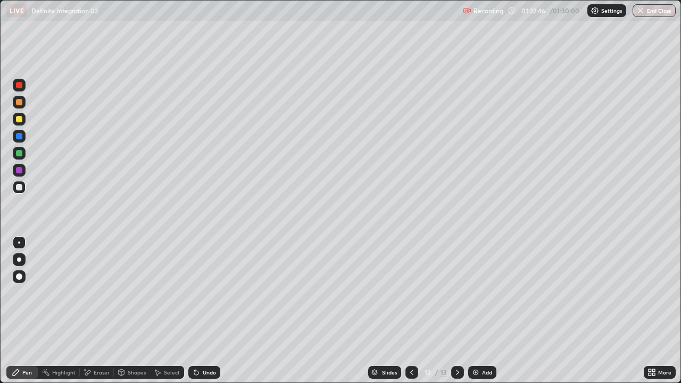
click at [195, 293] on icon at bounding box center [196, 373] width 4 height 4
click at [200, 293] on div "Undo" at bounding box center [204, 372] width 32 height 13
click at [100, 293] on div "Eraser" at bounding box center [102, 372] width 16 height 5
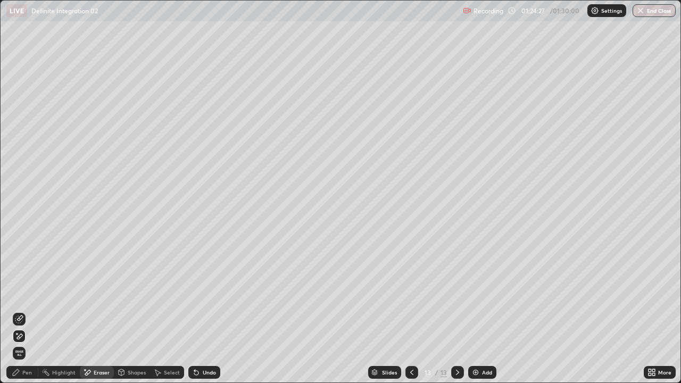
click at [31, 293] on div "Pen" at bounding box center [27, 372] width 10 height 5
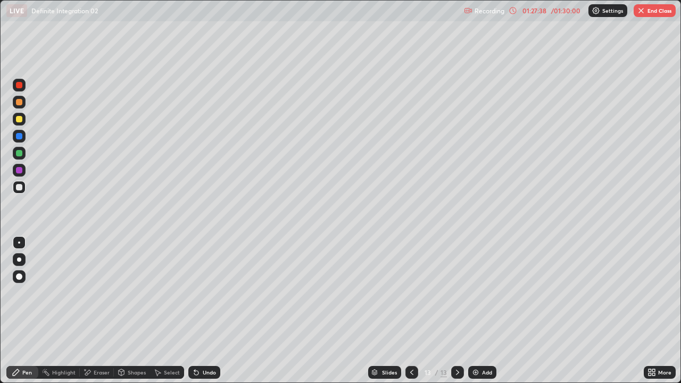
click at [654, 8] on button "End Class" at bounding box center [655, 10] width 42 height 13
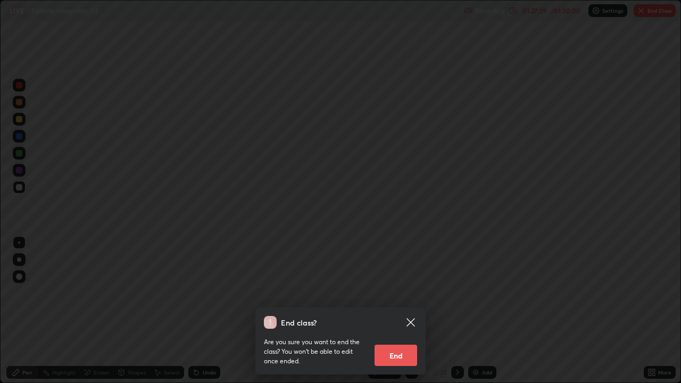
click at [405, 293] on button "End" at bounding box center [396, 355] width 43 height 21
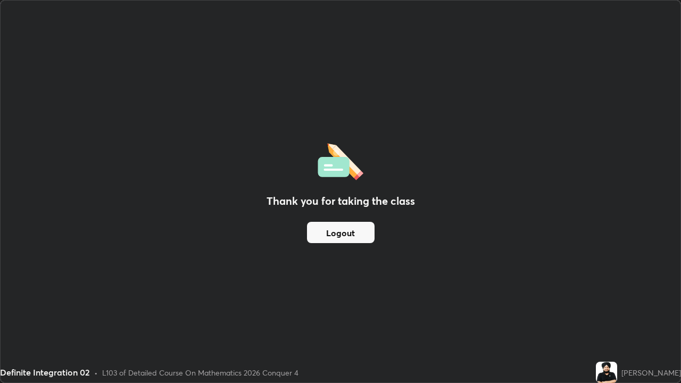
click at [340, 228] on button "Logout" at bounding box center [341, 232] width 68 height 21
click at [339, 229] on button "Logout" at bounding box center [341, 232] width 68 height 21
click at [337, 232] on button "Logout" at bounding box center [341, 232] width 68 height 21
click at [339, 234] on button "Logout" at bounding box center [341, 232] width 68 height 21
